Goal: Task Accomplishment & Management: Manage account settings

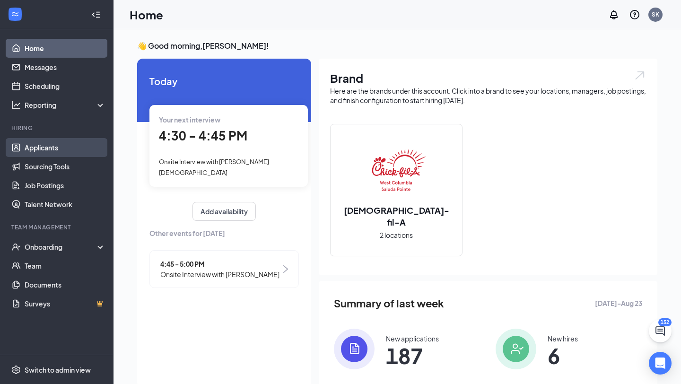
click at [72, 144] on link "Applicants" at bounding box center [65, 147] width 81 height 19
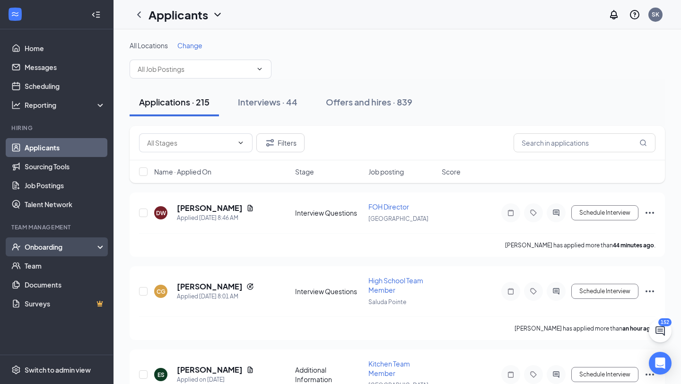
click at [40, 243] on div "Onboarding" at bounding box center [61, 246] width 73 height 9
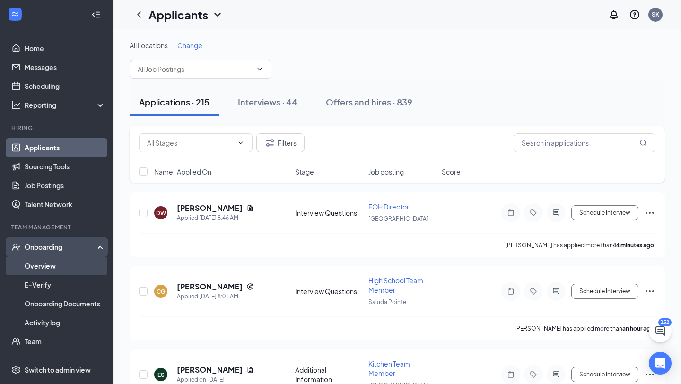
click at [37, 261] on link "Overview" at bounding box center [65, 265] width 81 height 19
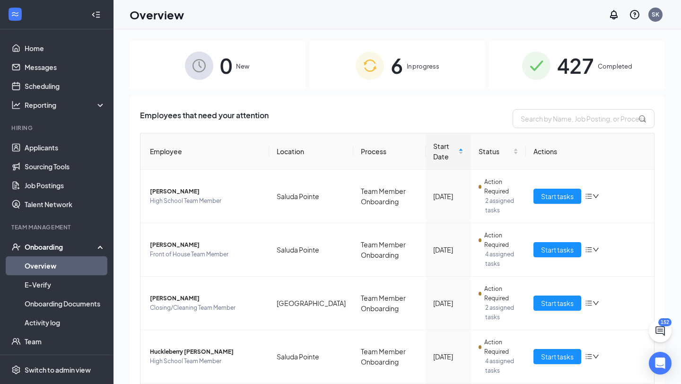
click at [377, 73] on img at bounding box center [370, 66] width 28 height 28
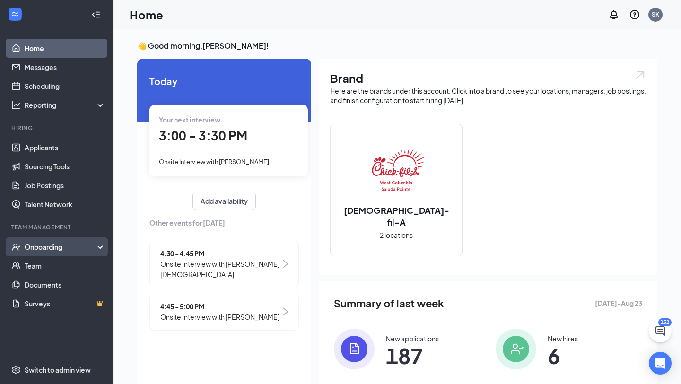
click at [48, 249] on div "Onboarding" at bounding box center [61, 246] width 73 height 9
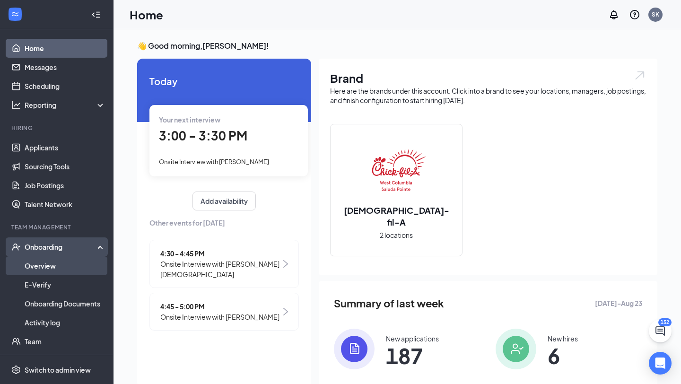
click at [52, 267] on link "Overview" at bounding box center [65, 265] width 81 height 19
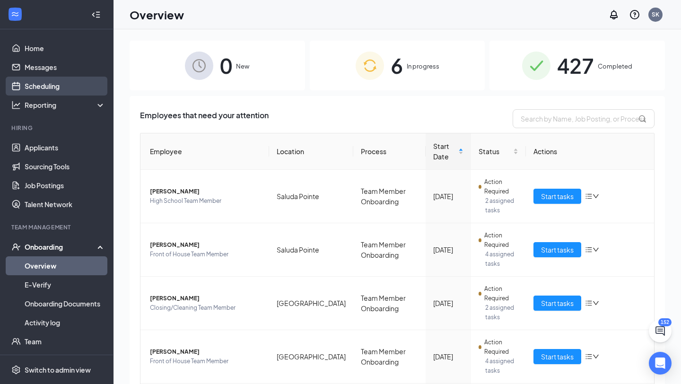
click at [43, 84] on link "Scheduling" at bounding box center [65, 86] width 81 height 19
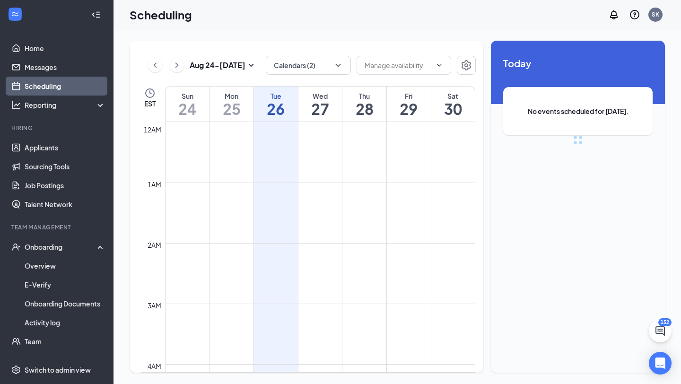
scroll to position [465, 0]
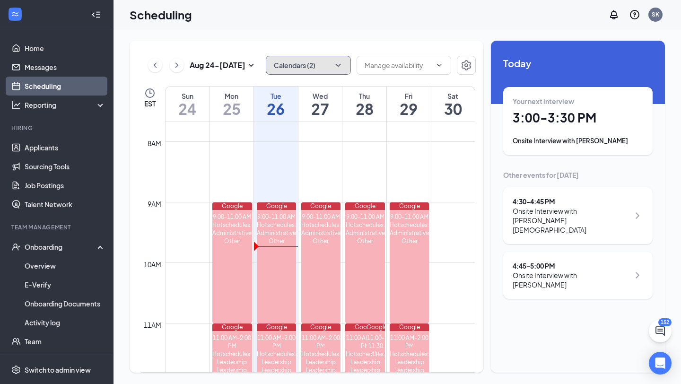
click at [338, 67] on icon "ChevronDown" at bounding box center [337, 65] width 9 height 9
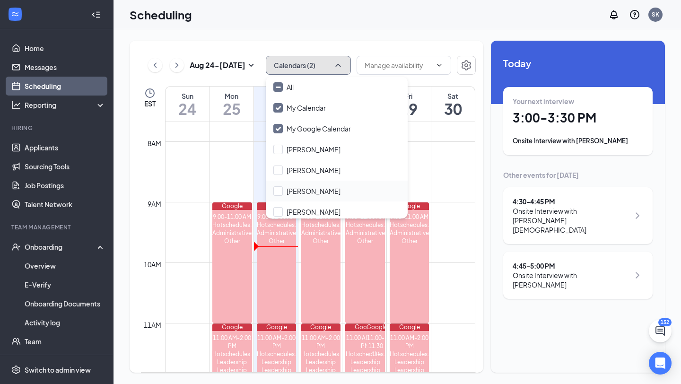
scroll to position [45, 0]
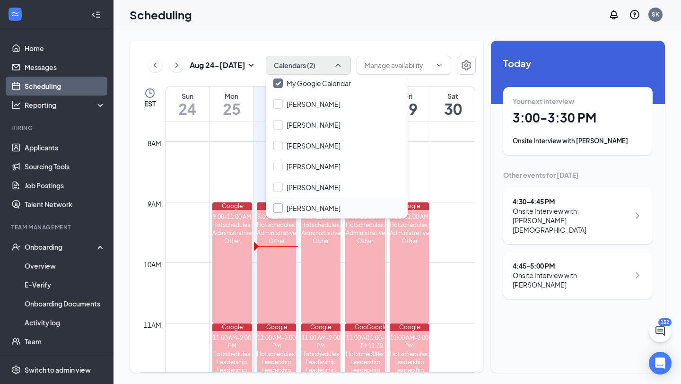
click at [277, 209] on input "[PERSON_NAME]" at bounding box center [306, 207] width 67 height 9
checkbox input "true"
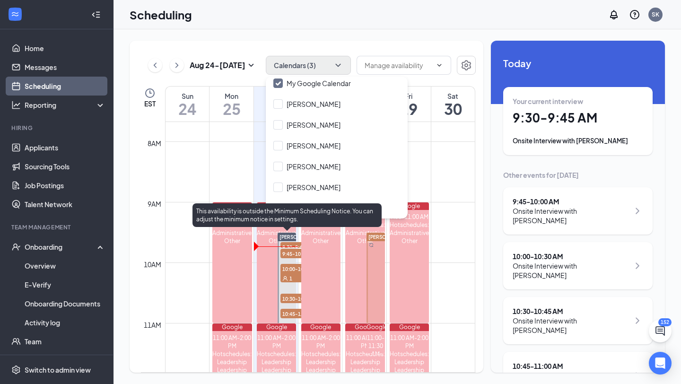
click at [291, 252] on span "9:45-10:00 AM" at bounding box center [303, 253] width 47 height 9
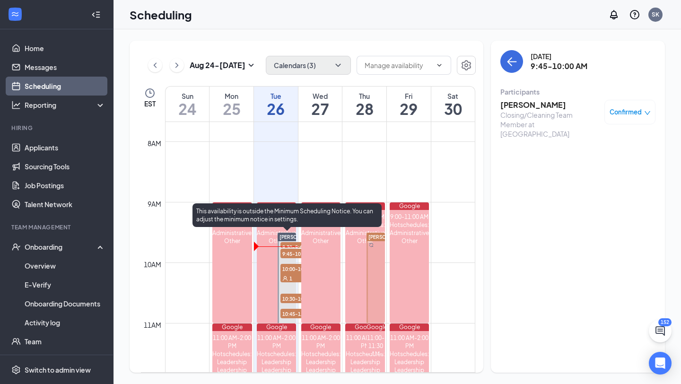
click at [286, 254] on span "9:45-10:00 AM" at bounding box center [303, 253] width 47 height 9
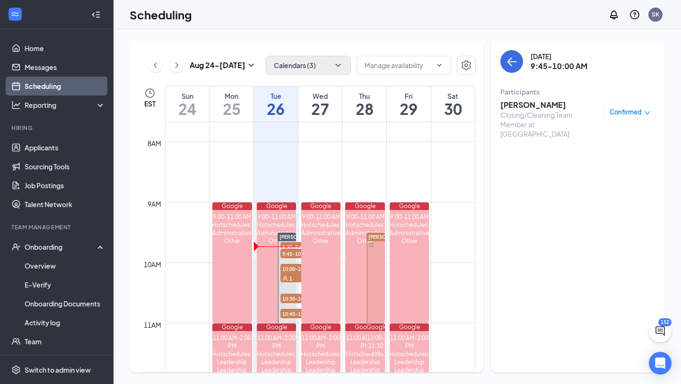
click at [524, 104] on h3 "[PERSON_NAME]" at bounding box center [549, 105] width 99 height 10
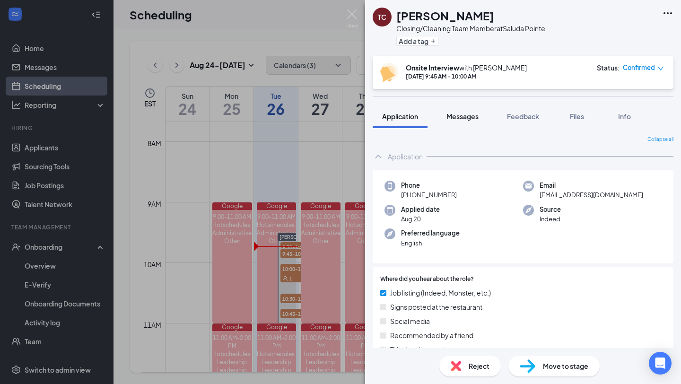
click at [468, 117] on span "Messages" at bounding box center [462, 116] width 32 height 9
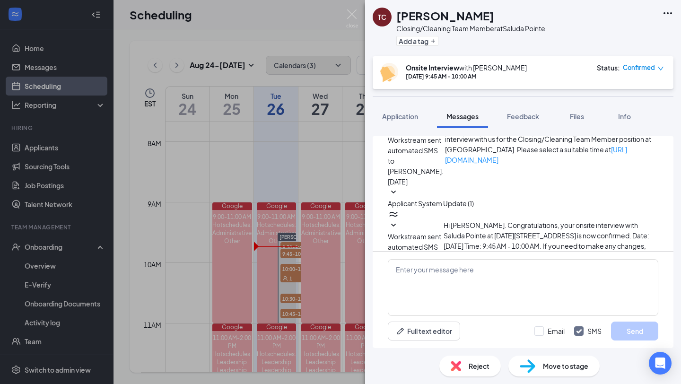
scroll to position [281, 0]
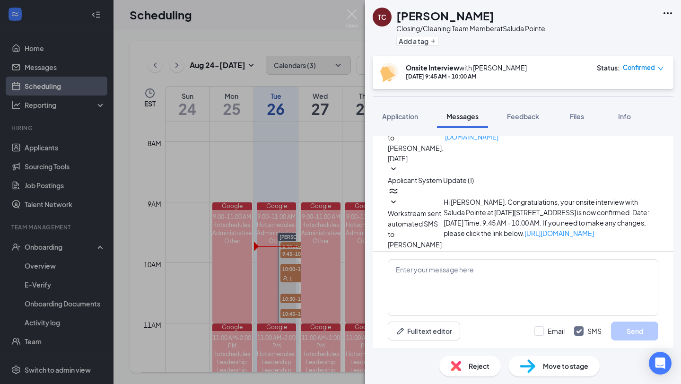
scroll to position [302, 0]
click at [353, 15] on img at bounding box center [352, 18] width 12 height 18
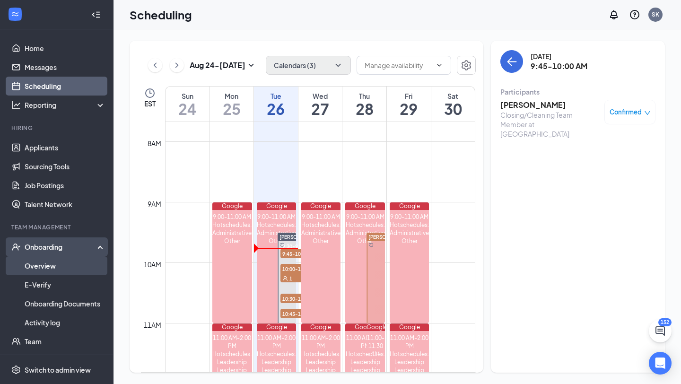
click at [47, 265] on link "Overview" at bounding box center [65, 265] width 81 height 19
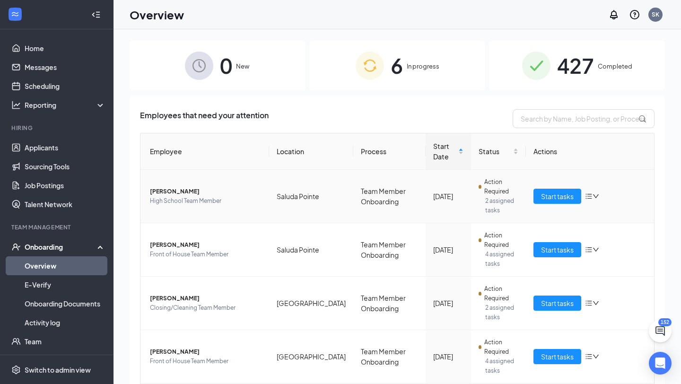
click at [172, 189] on span "[PERSON_NAME]" at bounding box center [206, 191] width 112 height 9
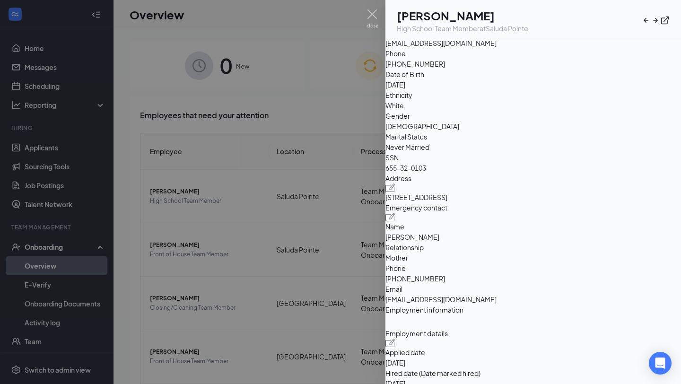
scroll to position [60, 0]
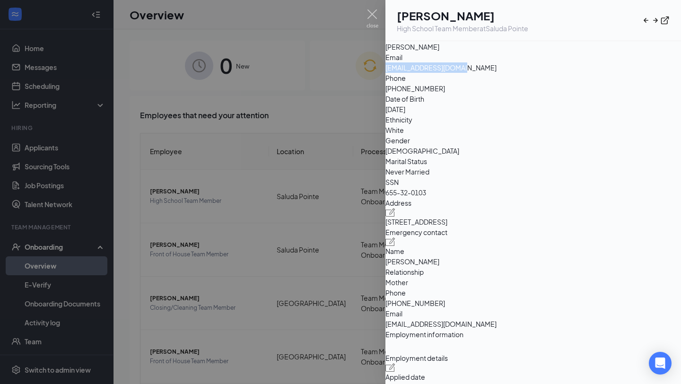
drag, startPoint x: 513, startPoint y: 140, endPoint x: 596, endPoint y: 139, distance: 82.7
click at [596, 73] on div "Email [EMAIL_ADDRESS][DOMAIN_NAME]" at bounding box center [532, 62] width 295 height 21
copy div "[EMAIL_ADDRESS][DOMAIN_NAME]"
drag, startPoint x: 515, startPoint y: 175, endPoint x: 558, endPoint y: 175, distance: 42.5
click at [558, 114] on div "Date of Birth [DEMOGRAPHIC_DATA]" at bounding box center [532, 104] width 295 height 21
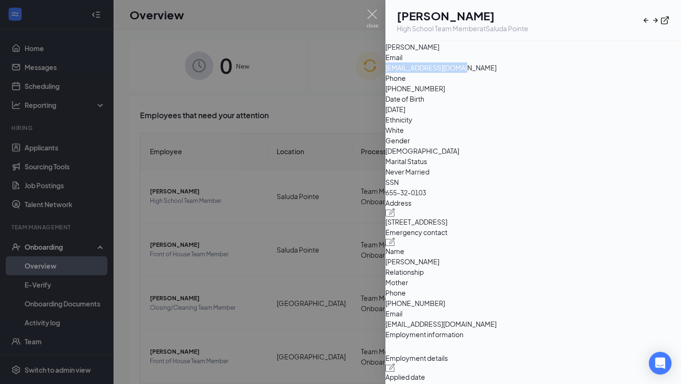
copy div "[DATE]"
drag, startPoint x: 524, startPoint y: 157, endPoint x: 574, endPoint y: 157, distance: 50.1
click at [574, 94] on span "[PHONE_NUMBER]" at bounding box center [532, 88] width 295 height 10
copy span "8032400604"
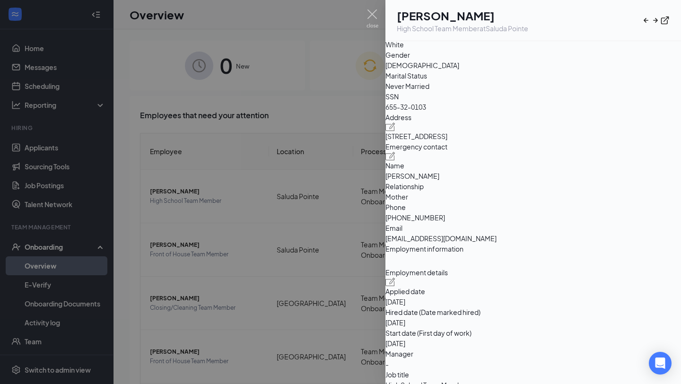
drag, startPoint x: 408, startPoint y: 213, endPoint x: 483, endPoint y: 211, distance: 74.2
click at [483, 211] on div "Basic information Legal Name [PERSON_NAME] Email [EMAIL_ADDRESS][DOMAIN_NAME] P…" at bounding box center [532, 85] width 295 height 317
copy span "[STREET_ADDRESS]"
click at [379, 13] on div at bounding box center [340, 192] width 681 height 384
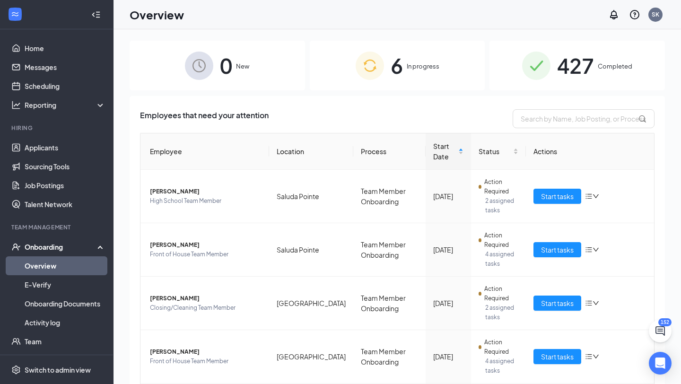
click at [375, 13] on div "Overview SK" at bounding box center [396, 14] width 567 height 29
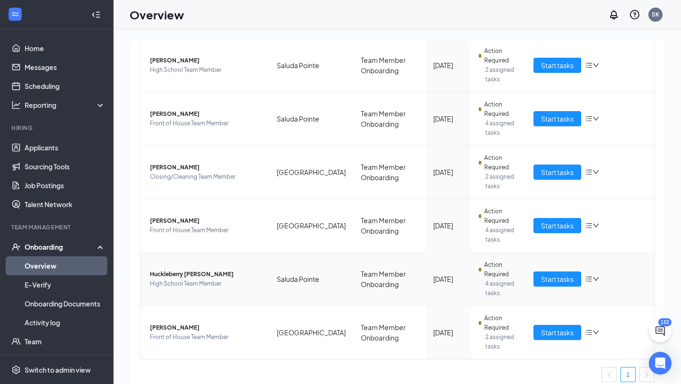
scroll to position [139, 0]
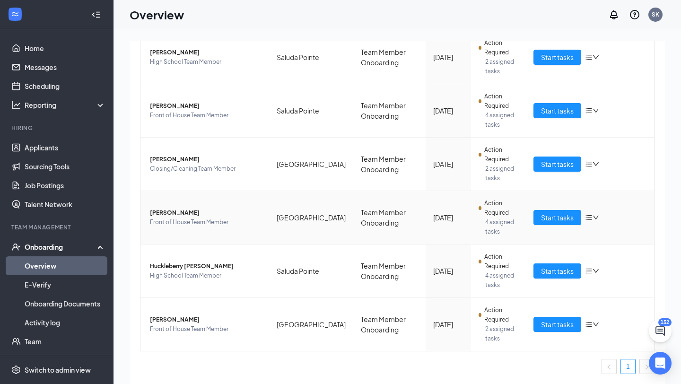
click at [170, 216] on span "[PERSON_NAME]" at bounding box center [206, 212] width 112 height 9
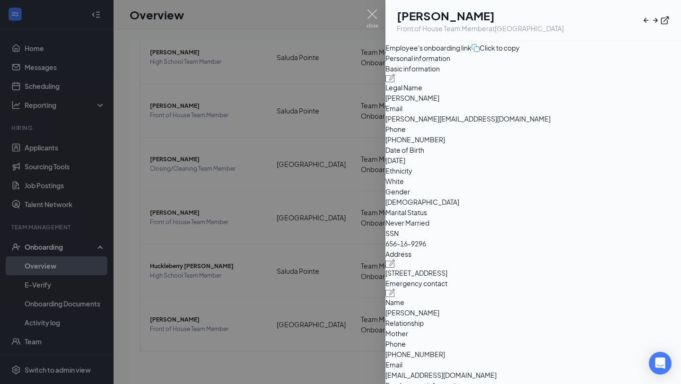
scroll to position [14, 0]
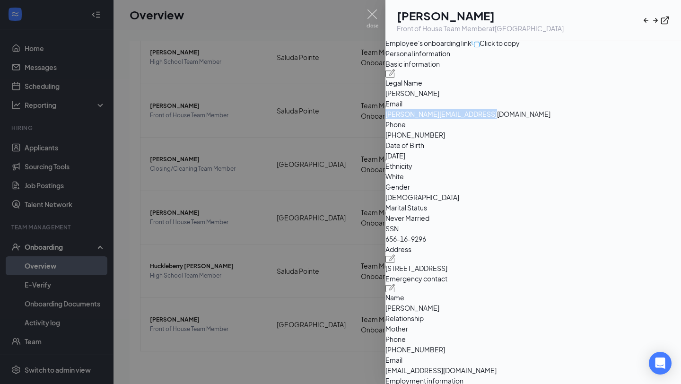
drag, startPoint x: 517, startPoint y: 185, endPoint x: 621, endPoint y: 184, distance: 104.5
click at [621, 119] on span "[PERSON_NAME][EMAIL_ADDRESS][DOMAIN_NAME]" at bounding box center [532, 114] width 295 height 10
copy span "[PERSON_NAME][EMAIL_ADDRESS][DOMAIN_NAME]"
drag, startPoint x: 515, startPoint y: 219, endPoint x: 558, endPoint y: 219, distance: 43.0
click at [558, 161] on div "Date of Birth [DEMOGRAPHIC_DATA]" at bounding box center [532, 150] width 295 height 21
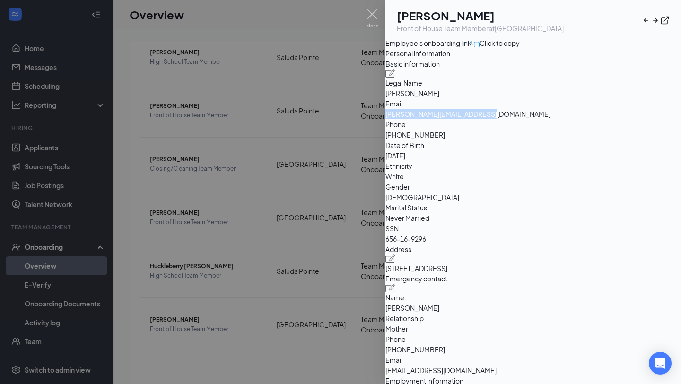
copy div "[DATE]"
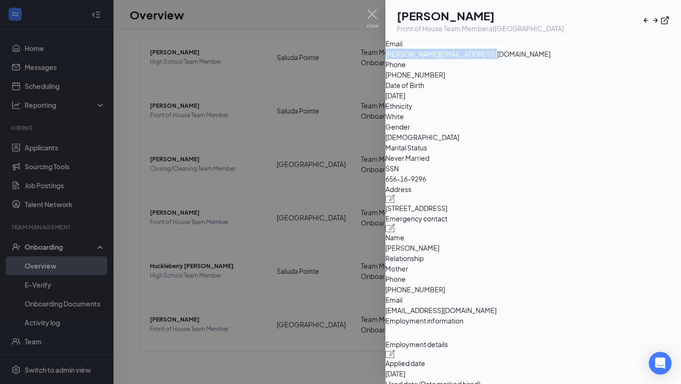
drag, startPoint x: 409, startPoint y: 285, endPoint x: 472, endPoint y: 280, distance: 62.6
click at [472, 280] on div "Basic information Legal Name [PERSON_NAME] Email [PERSON_NAME][EMAIL_ADDRESS][D…" at bounding box center [532, 157] width 295 height 317
copy span "[STREET_ADDRESS]"
click at [370, 17] on img at bounding box center [372, 18] width 12 height 18
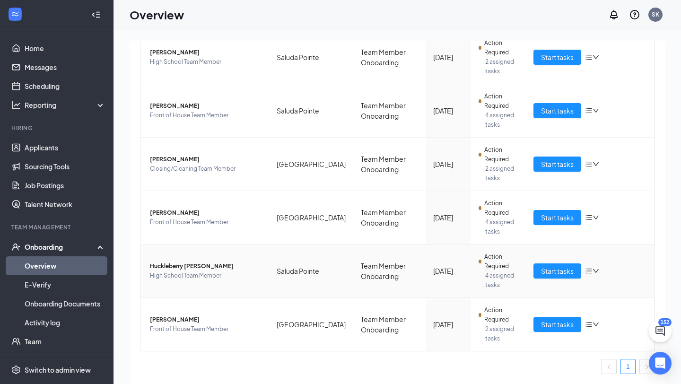
scroll to position [0, 0]
click at [164, 317] on span "[PERSON_NAME]" at bounding box center [206, 318] width 112 height 9
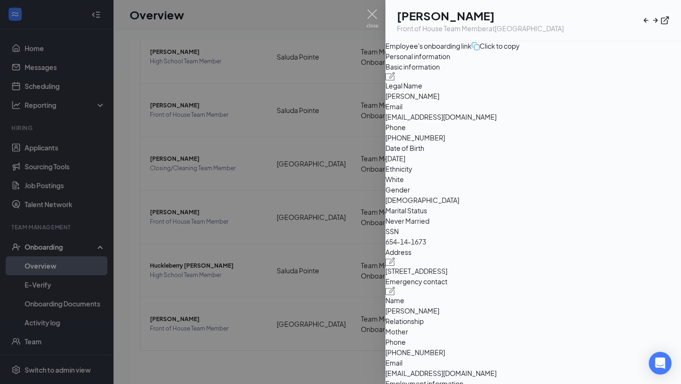
scroll to position [18, 0]
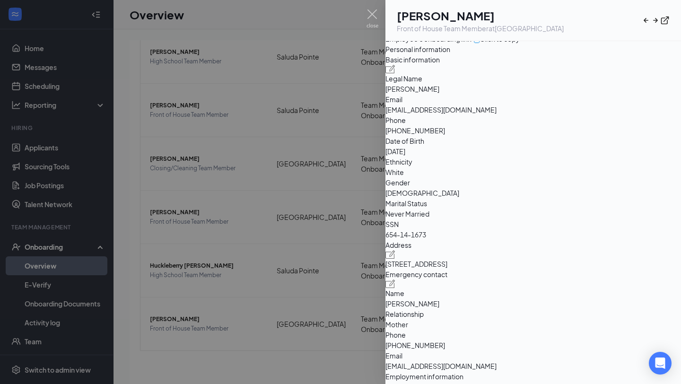
drag, startPoint x: 516, startPoint y: 180, endPoint x: 587, endPoint y: 177, distance: 71.0
click at [587, 115] on span "[EMAIL_ADDRESS][DOMAIN_NAME]" at bounding box center [532, 109] width 295 height 10
drag, startPoint x: 586, startPoint y: 177, endPoint x: 514, endPoint y: 178, distance: 72.3
click at [514, 115] on div "Email [EMAIL_ADDRESS][DOMAIN_NAME]" at bounding box center [532, 104] width 295 height 21
copy div "[EMAIL_ADDRESS][DOMAIN_NAME]"
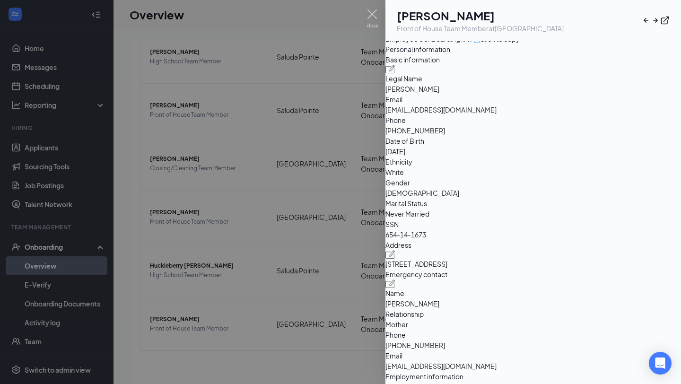
drag, startPoint x: 516, startPoint y: 218, endPoint x: 553, endPoint y: 217, distance: 36.9
click at [553, 156] on span "[DATE]" at bounding box center [532, 151] width 295 height 10
drag, startPoint x: 515, startPoint y: 216, endPoint x: 554, endPoint y: 216, distance: 38.3
click at [554, 156] on div "Date of Birth [DEMOGRAPHIC_DATA]" at bounding box center [532, 146] width 295 height 21
copy div "[DATE]"
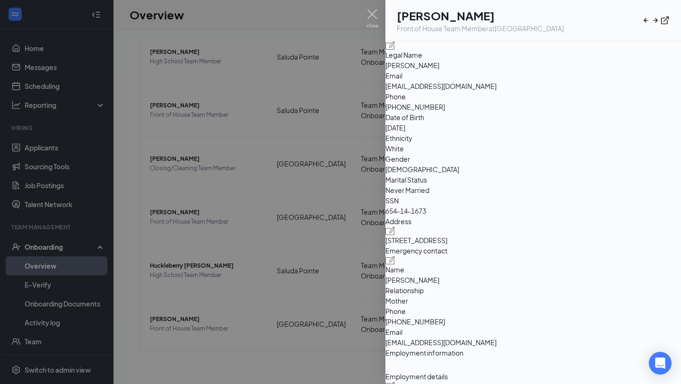
scroll to position [85, 0]
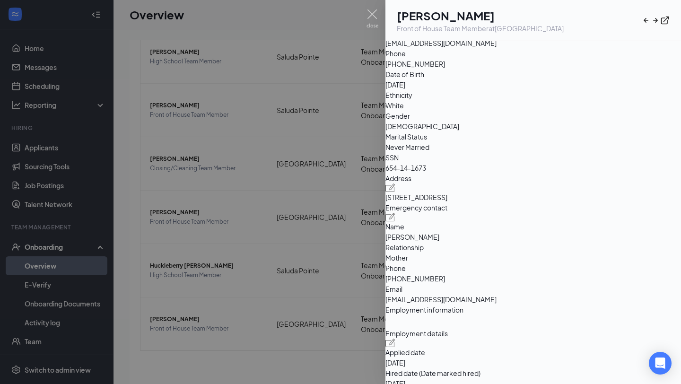
drag, startPoint x: 408, startPoint y: 270, endPoint x: 524, endPoint y: 270, distance: 116.3
click at [525, 271] on div "Basic information Legal Name [PERSON_NAME] Email [EMAIL_ADDRESS][DOMAIN_NAME] P…" at bounding box center [532, 146] width 295 height 317
drag, startPoint x: 524, startPoint y: 131, endPoint x: 569, endPoint y: 131, distance: 44.4
click at [569, 69] on span "[PHONE_NUMBER]" at bounding box center [532, 64] width 295 height 10
copy span "8035566070"
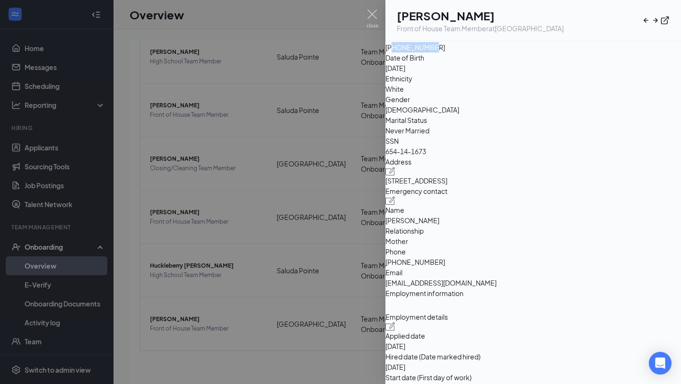
scroll to position [114, 0]
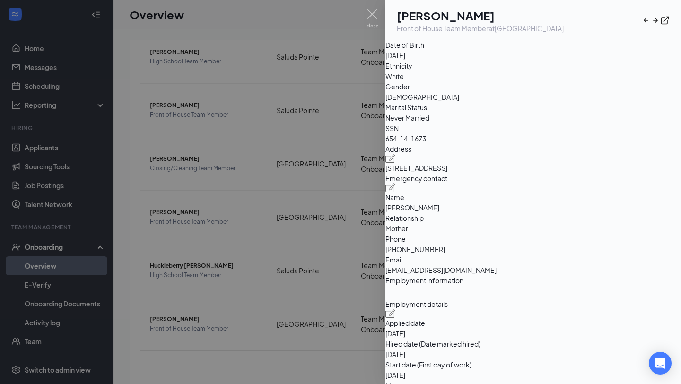
drag, startPoint x: 409, startPoint y: 242, endPoint x: 463, endPoint y: 240, distance: 53.9
click at [463, 240] on div "Basic information Legal Name [PERSON_NAME] Email [EMAIL_ADDRESS][DOMAIN_NAME] P…" at bounding box center [532, 116] width 295 height 317
drag, startPoint x: 377, startPoint y: 14, endPoint x: 237, endPoint y: 130, distance: 181.9
click at [377, 14] on img at bounding box center [372, 18] width 12 height 18
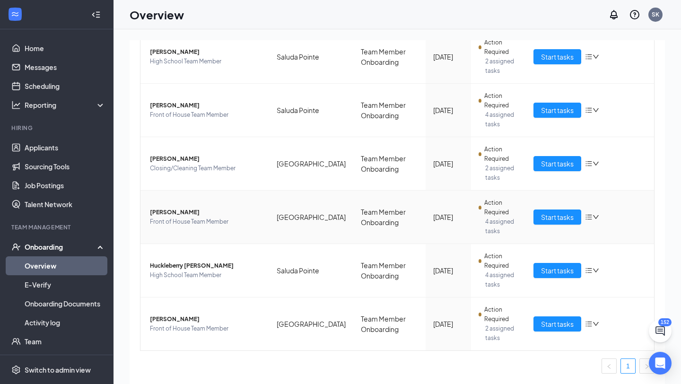
click at [165, 212] on span "[PERSON_NAME]" at bounding box center [206, 212] width 112 height 9
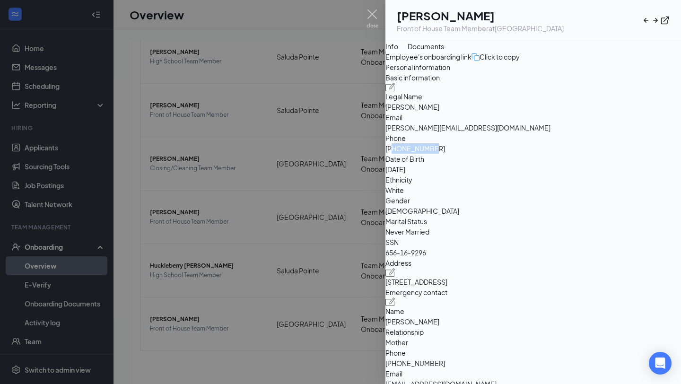
drag, startPoint x: 525, startPoint y: 216, endPoint x: 571, endPoint y: 216, distance: 45.9
click at [571, 154] on span "[PHONE_NUMBER]" at bounding box center [532, 148] width 295 height 10
click at [369, 18] on img at bounding box center [372, 18] width 12 height 18
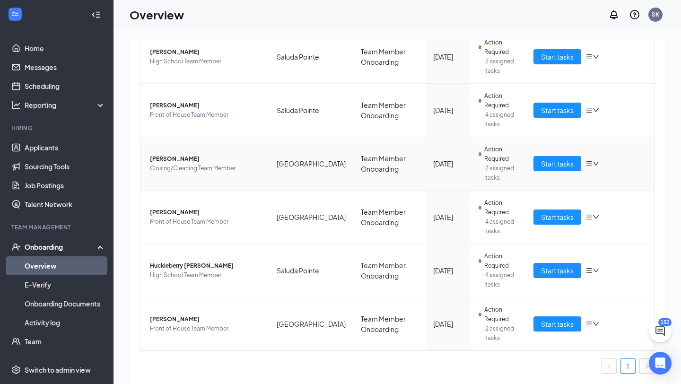
click at [168, 154] on span "[PERSON_NAME]" at bounding box center [206, 158] width 112 height 9
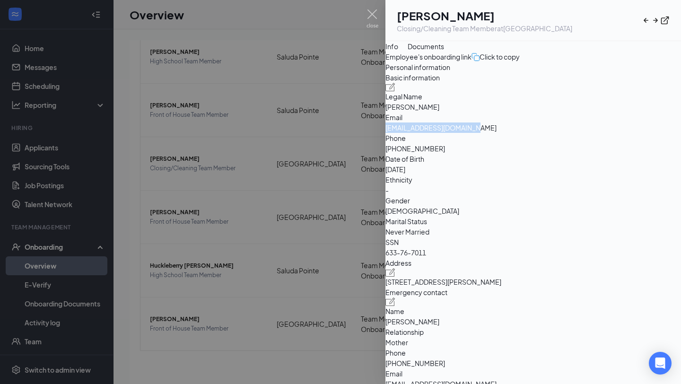
drag, startPoint x: 516, startPoint y: 199, endPoint x: 637, endPoint y: 198, distance: 120.6
click at [637, 133] on div "Email [EMAIL_ADDRESS][DOMAIN_NAME]" at bounding box center [532, 122] width 295 height 21
drag, startPoint x: 513, startPoint y: 238, endPoint x: 566, endPoint y: 238, distance: 52.9
click at [566, 174] on div "Date of Birth [DEMOGRAPHIC_DATA]" at bounding box center [532, 164] width 295 height 21
drag, startPoint x: 525, startPoint y: 215, endPoint x: 590, endPoint y: 216, distance: 64.3
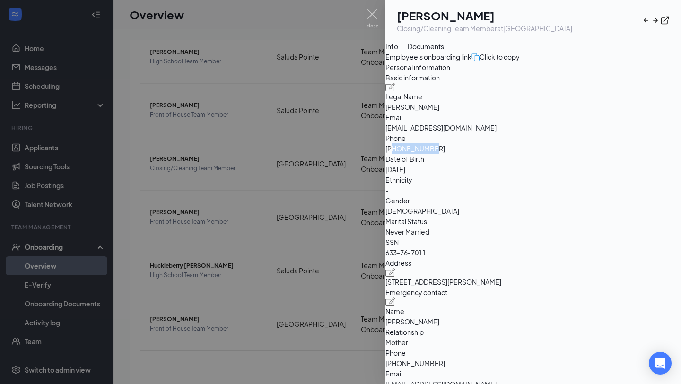
click at [590, 154] on span "[PHONE_NUMBER]" at bounding box center [532, 148] width 295 height 10
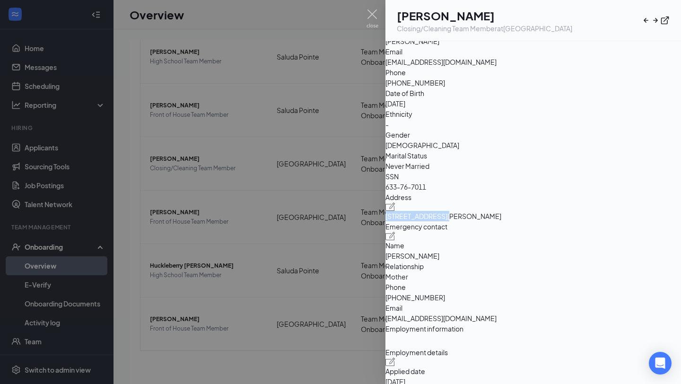
drag, startPoint x: 408, startPoint y: 290, endPoint x: 466, endPoint y: 288, distance: 57.7
click at [466, 288] on div "Basic information Legal Name [PERSON_NAME] Email [EMAIL_ADDRESS][DOMAIN_NAME] P…" at bounding box center [532, 165] width 295 height 317
click at [373, 13] on img at bounding box center [372, 18] width 12 height 18
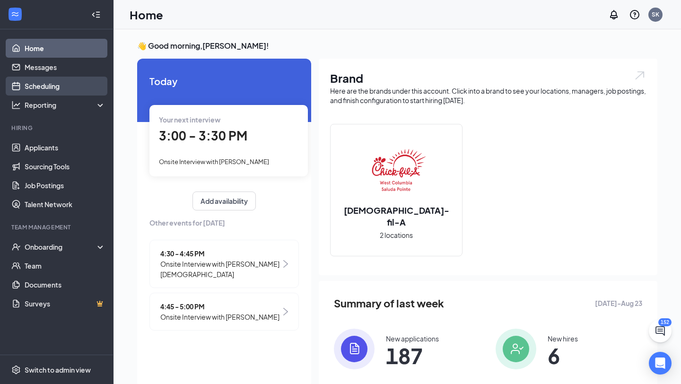
click at [65, 85] on link "Scheduling" at bounding box center [65, 86] width 81 height 19
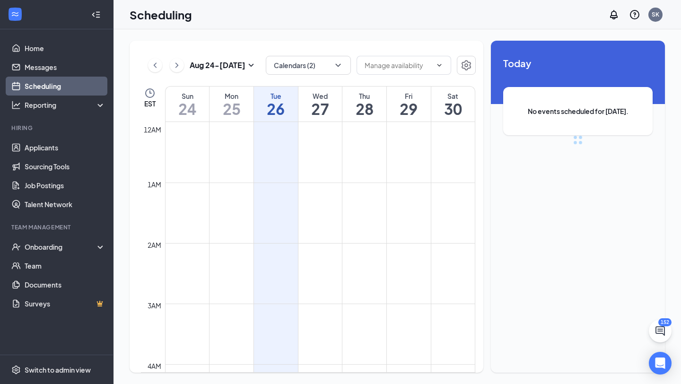
scroll to position [465, 0]
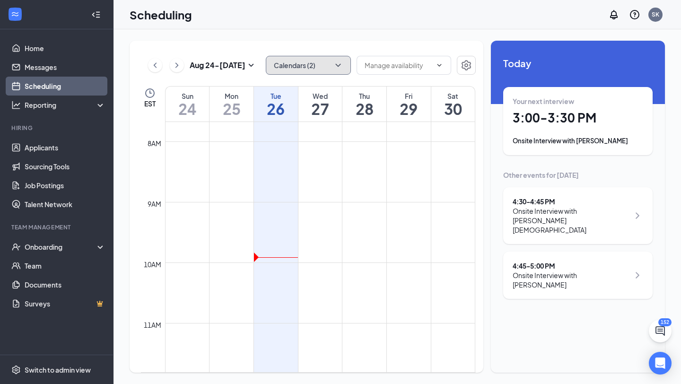
click at [325, 69] on button "Calendars (2)" at bounding box center [308, 65] width 85 height 19
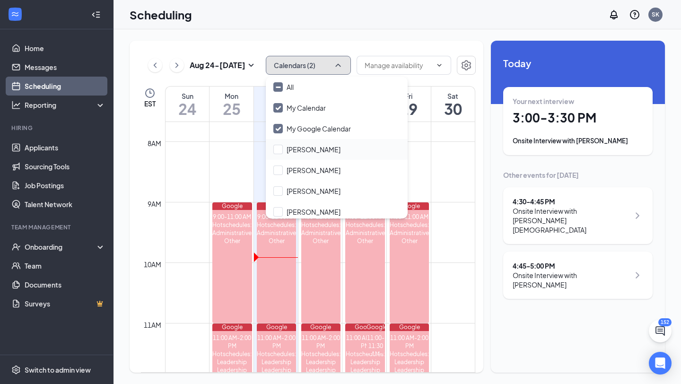
scroll to position [45, 0]
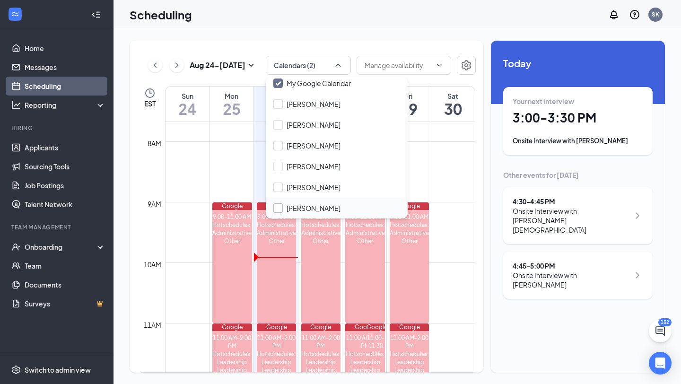
click at [279, 205] on input "[PERSON_NAME]" at bounding box center [306, 207] width 67 height 9
checkbox input "true"
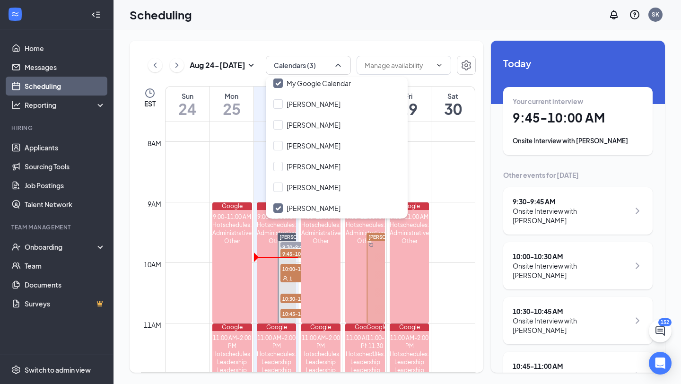
click at [347, 43] on div "Aug 24 - Aug 30 Calendars (3) EST Sun 24 Mon 25 Tue 26 Wed 27 Thu 28 Fri 29 Sat…" at bounding box center [307, 207] width 354 height 332
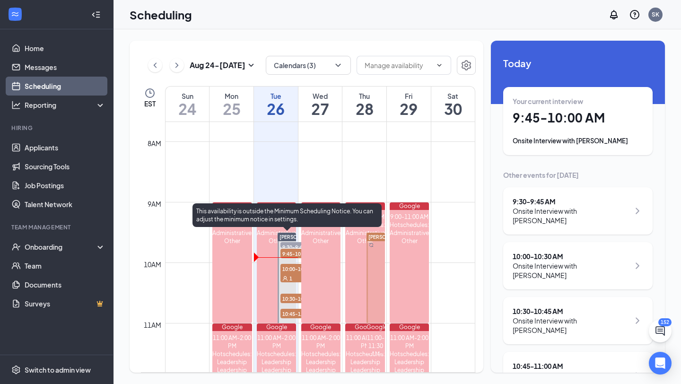
click at [286, 250] on span "9:45-10:00 AM" at bounding box center [303, 253] width 47 height 9
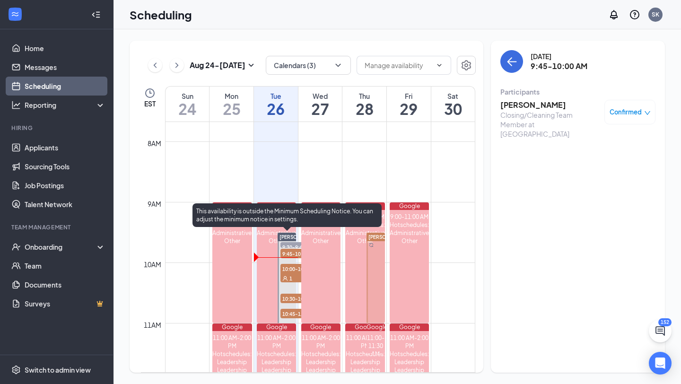
click at [288, 272] on span "10:00-10:30 AM" at bounding box center [303, 268] width 47 height 9
click at [295, 251] on span "9:45-10:00 AM" at bounding box center [303, 253] width 47 height 9
click at [288, 244] on span "9:30-9:45 AM" at bounding box center [303, 246] width 47 height 9
click at [296, 245] on span "9:30-9:45 AM" at bounding box center [303, 246] width 47 height 9
